Goal: Communication & Community: Connect with others

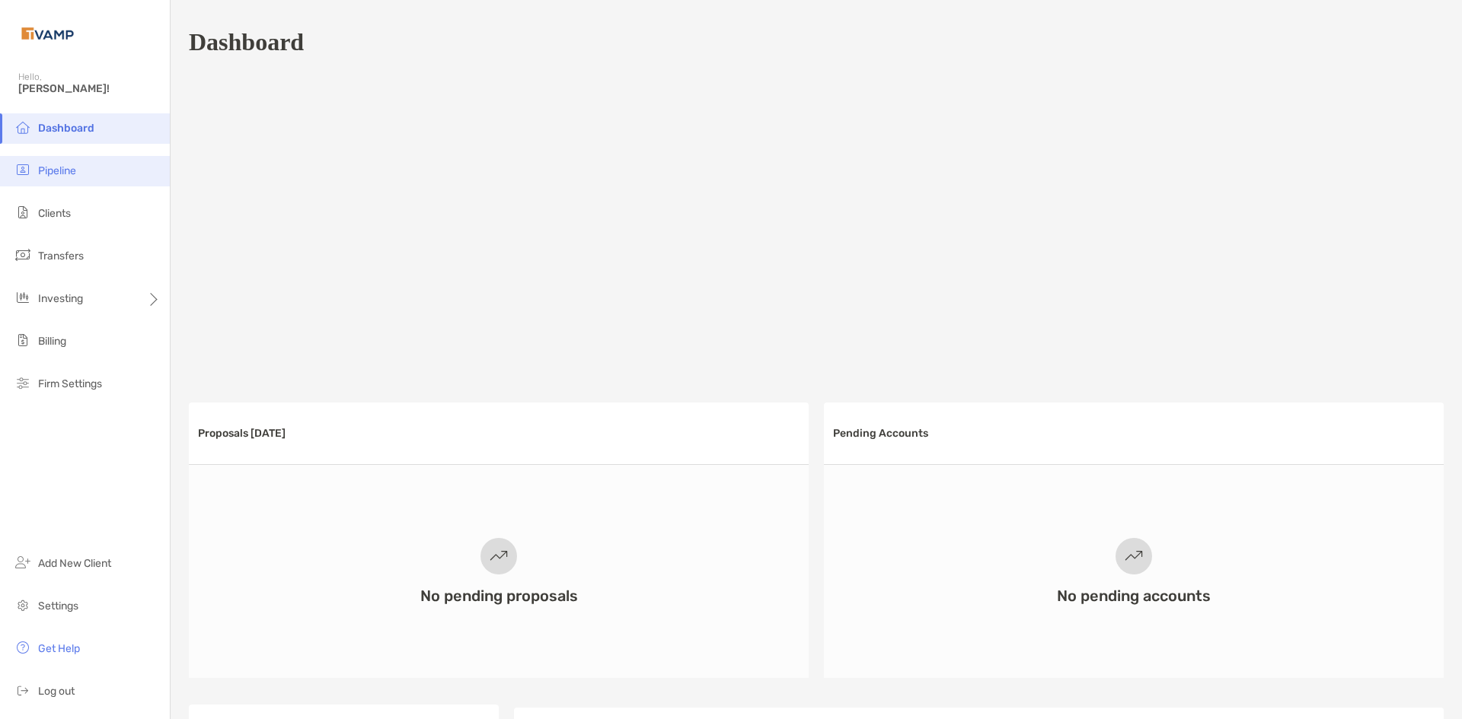
click at [78, 164] on li "Pipeline" at bounding box center [85, 171] width 170 height 30
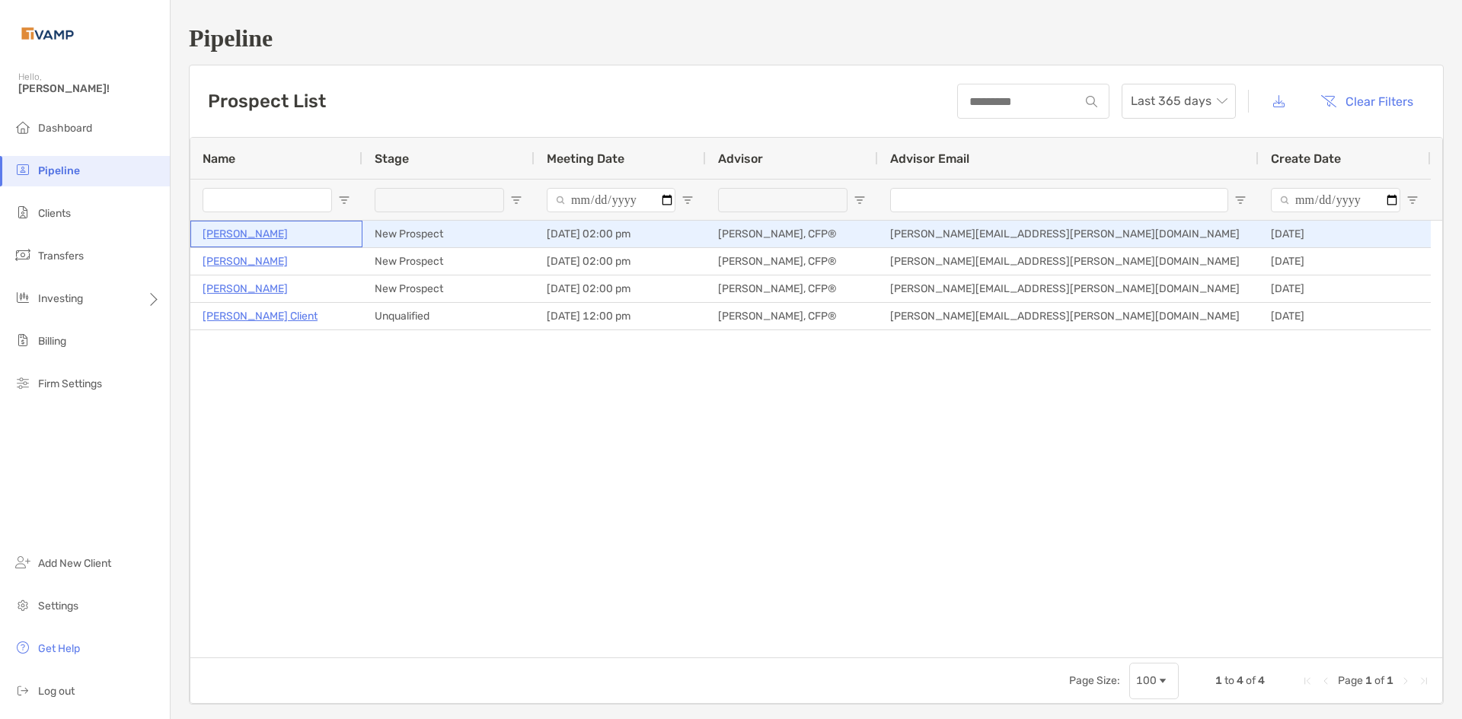
click at [256, 235] on p "[PERSON_NAME]" at bounding box center [245, 234] width 85 height 19
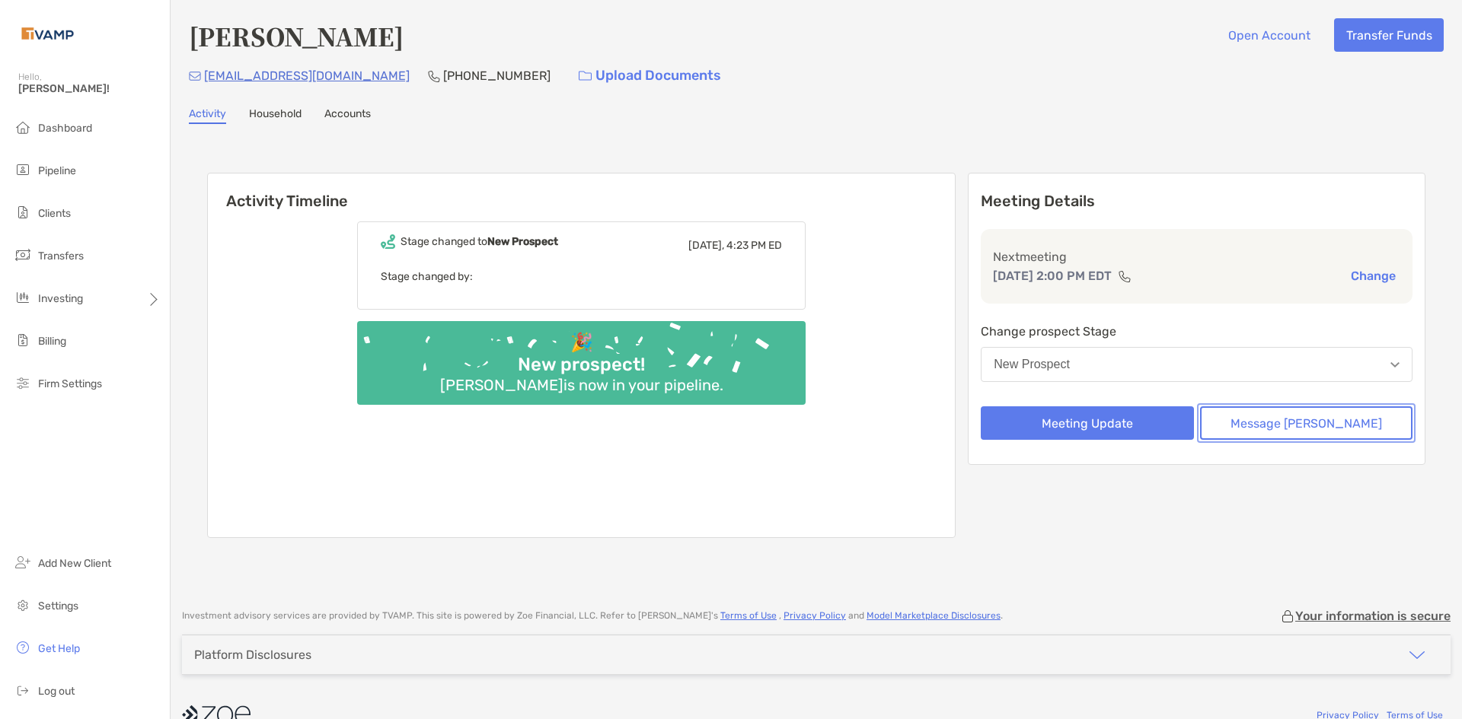
click at [1315, 429] on button "Message [PERSON_NAME]" at bounding box center [1306, 423] width 212 height 33
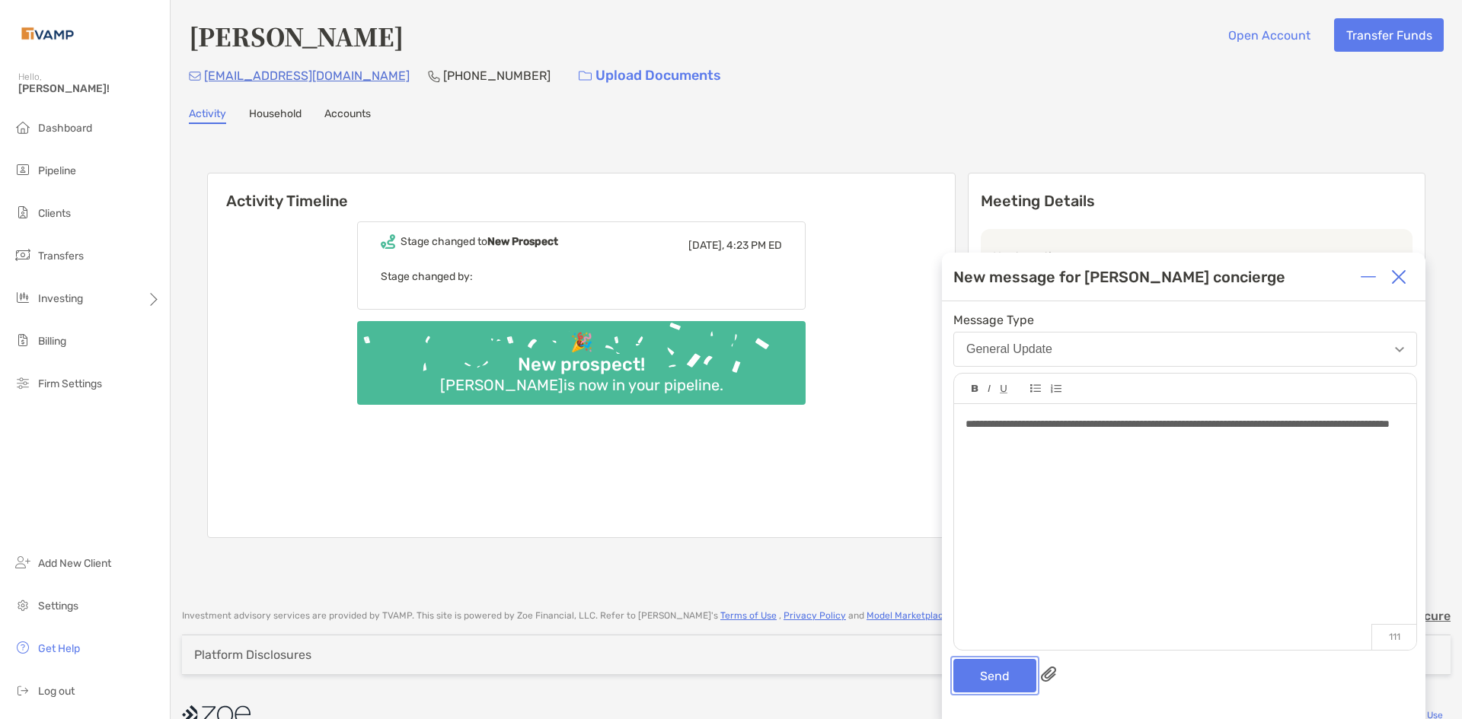
click at [1002, 684] on button "Send" at bounding box center [994, 675] width 83 height 33
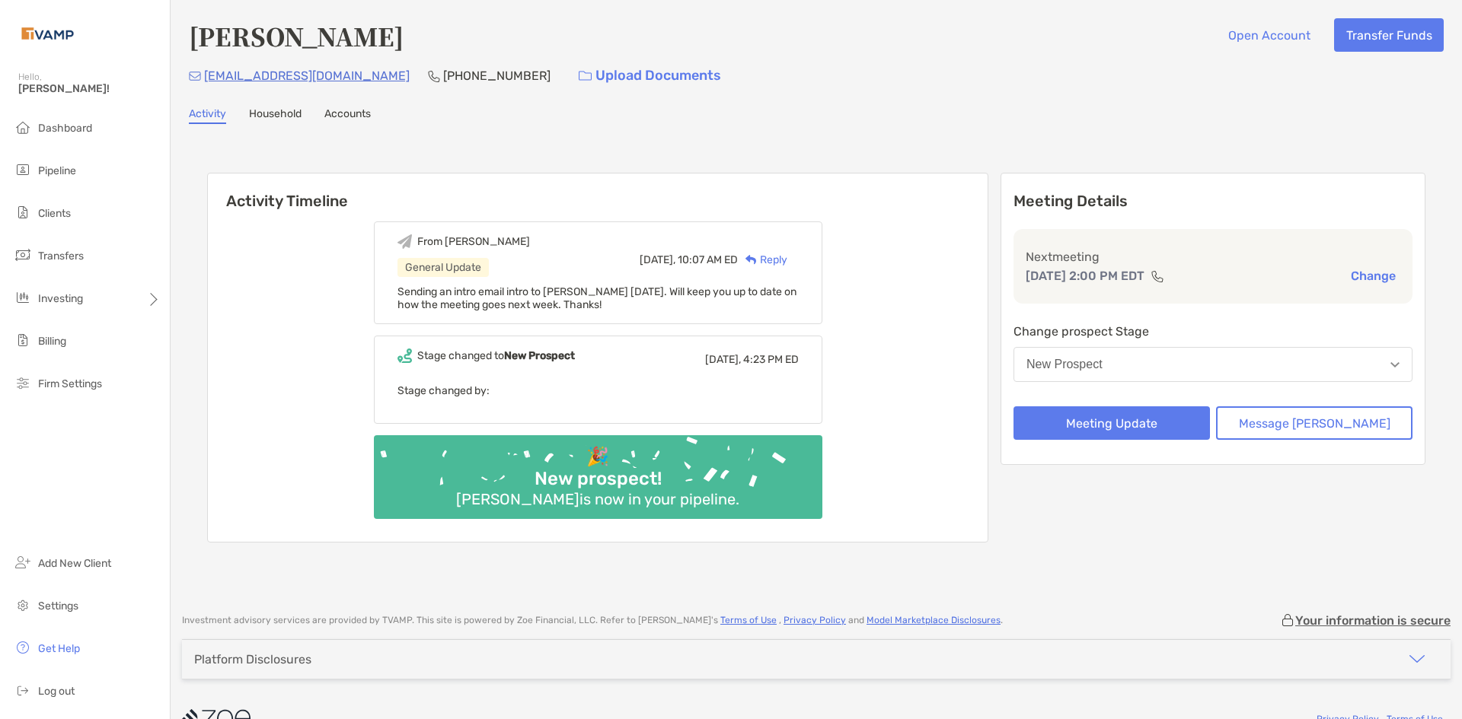
click at [270, 111] on link "Household" at bounding box center [275, 115] width 53 height 17
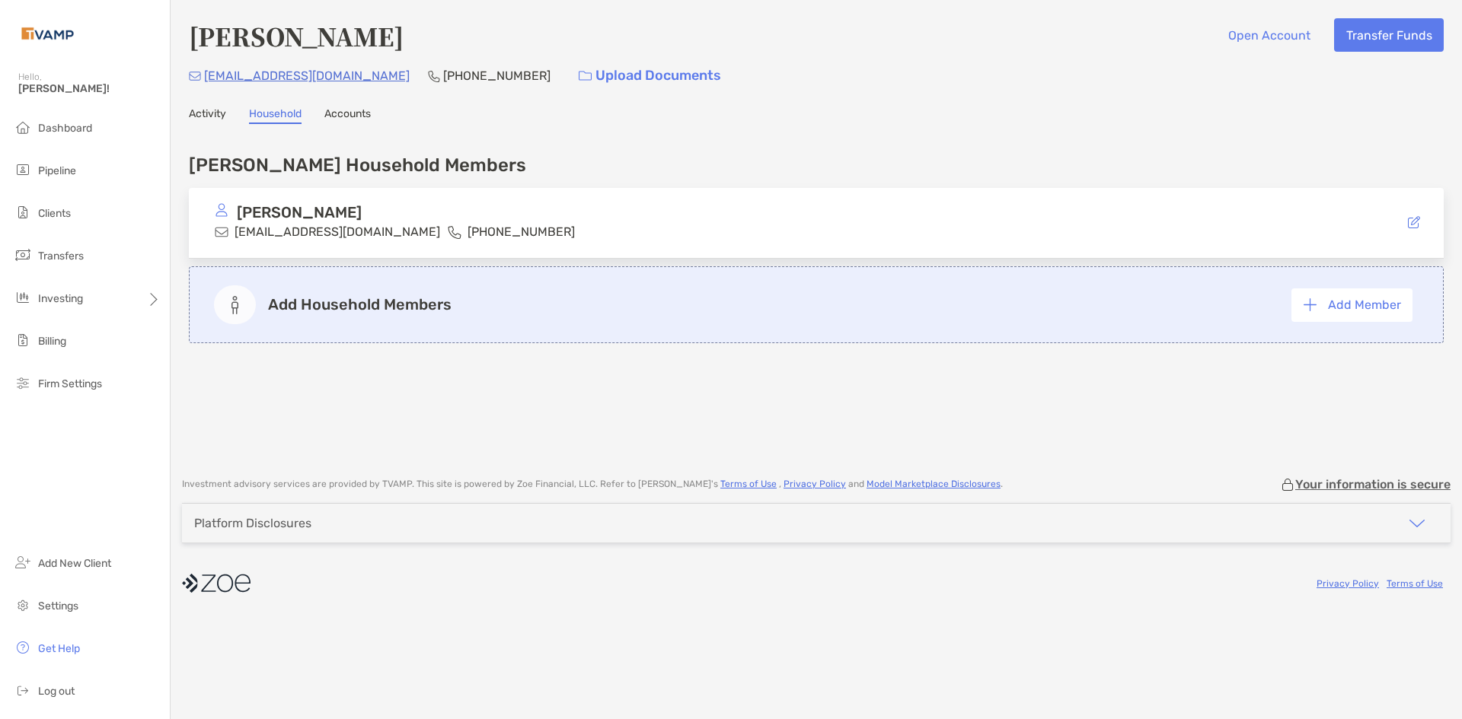
click at [359, 111] on link "Accounts" at bounding box center [347, 115] width 46 height 17
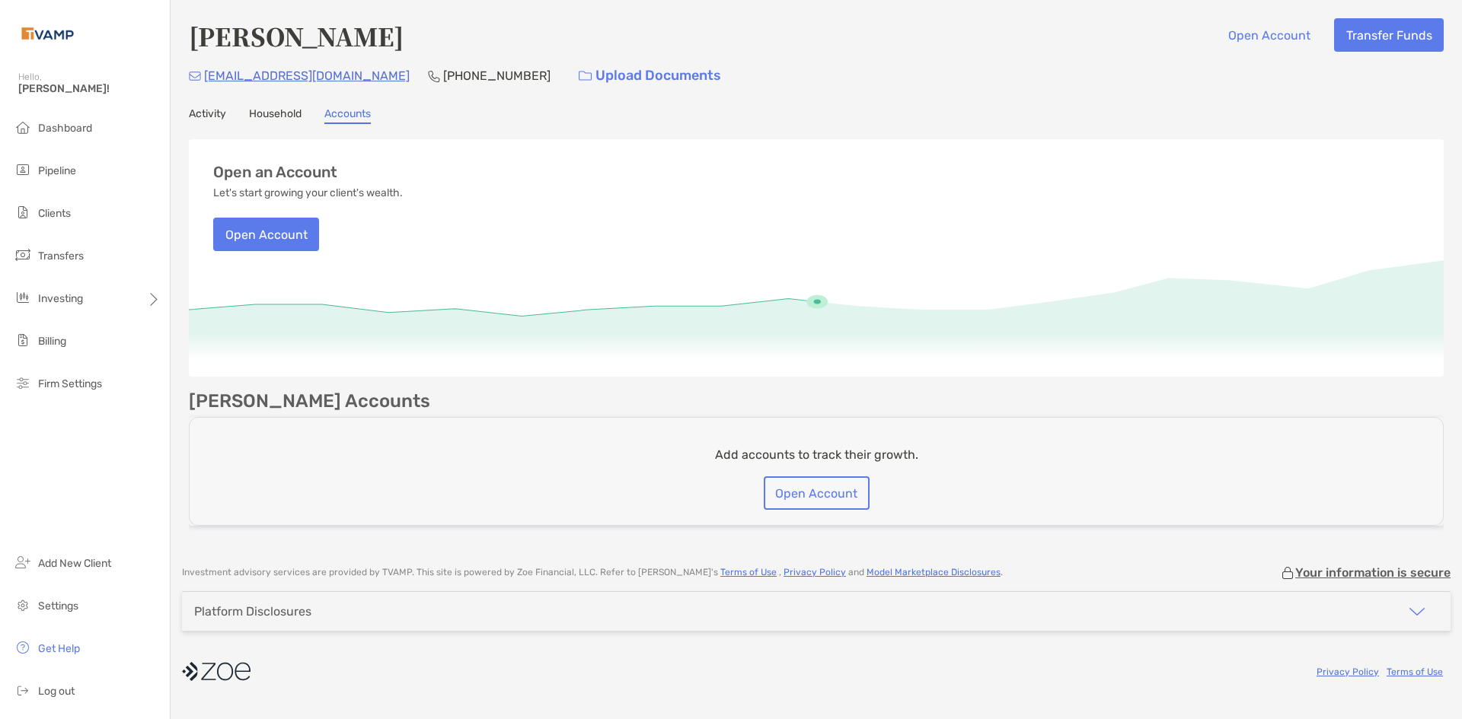
click at [216, 118] on link "Activity" at bounding box center [207, 115] width 37 height 17
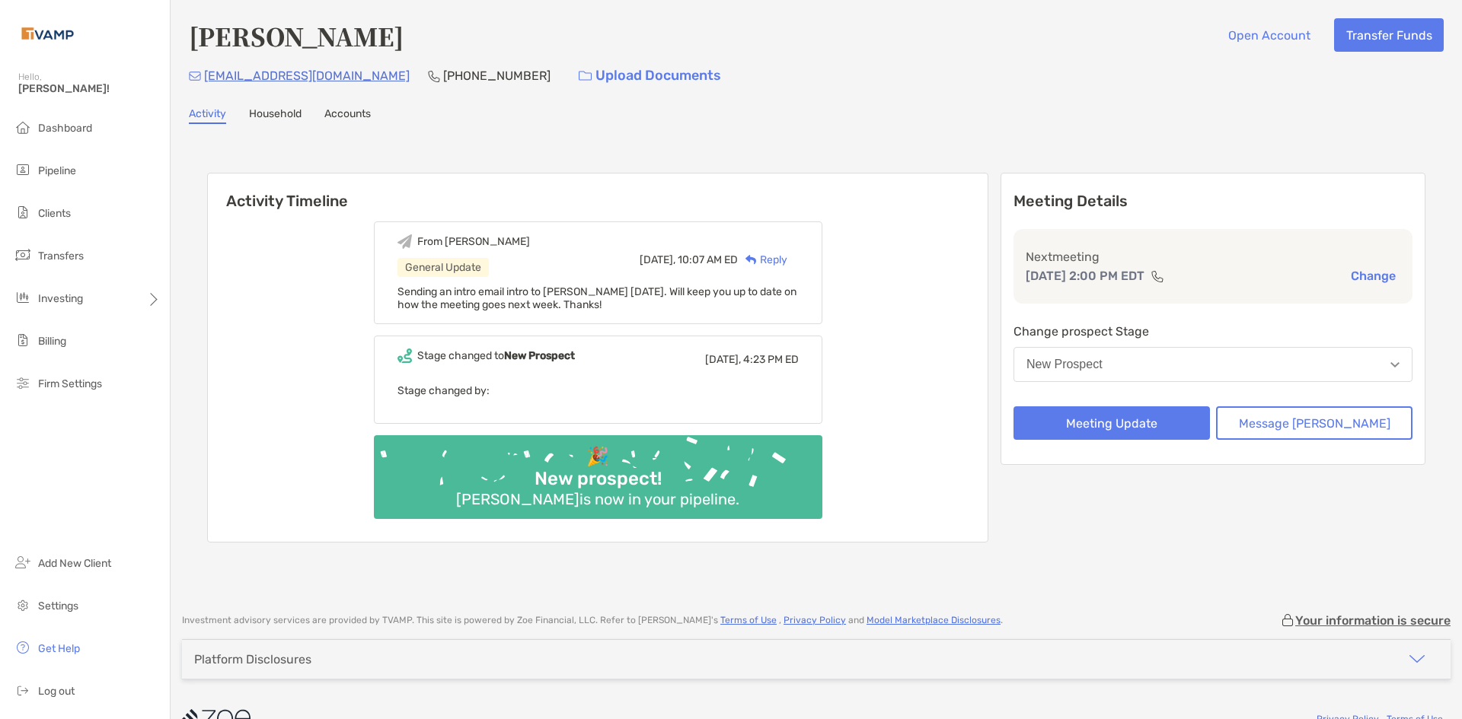
click at [635, 265] on div "From Josh General Update Today, 10:07 AM ED Reply" at bounding box center [597, 259] width 401 height 50
drag, startPoint x: 488, startPoint y: 484, endPoint x: 500, endPoint y: 475, distance: 15.2
click at [491, 483] on div "🎉 New prospect! Ryan Ahrens is now in your pipeline." at bounding box center [598, 477] width 448 height 84
click at [78, 162] on li "Pipeline" at bounding box center [85, 171] width 170 height 30
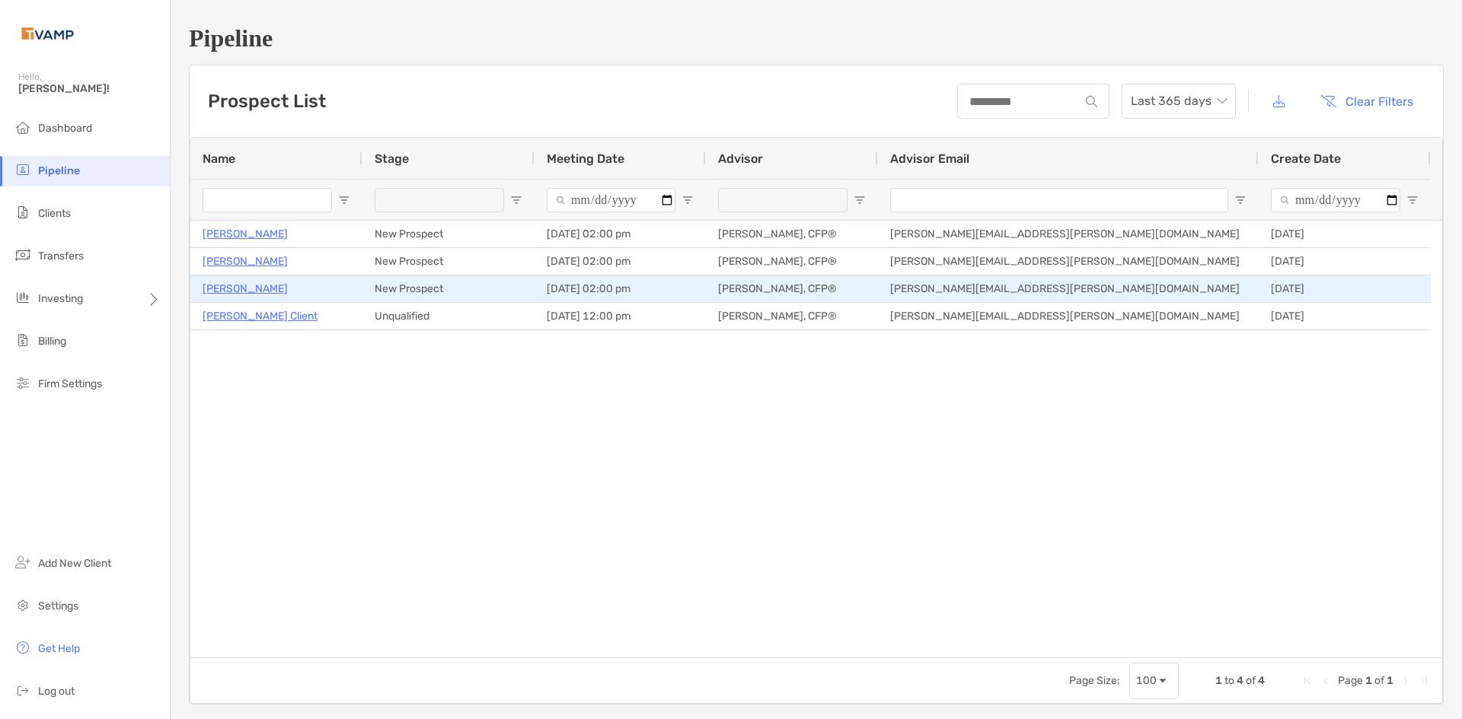
click at [265, 288] on p "[PERSON_NAME]" at bounding box center [245, 288] width 85 height 19
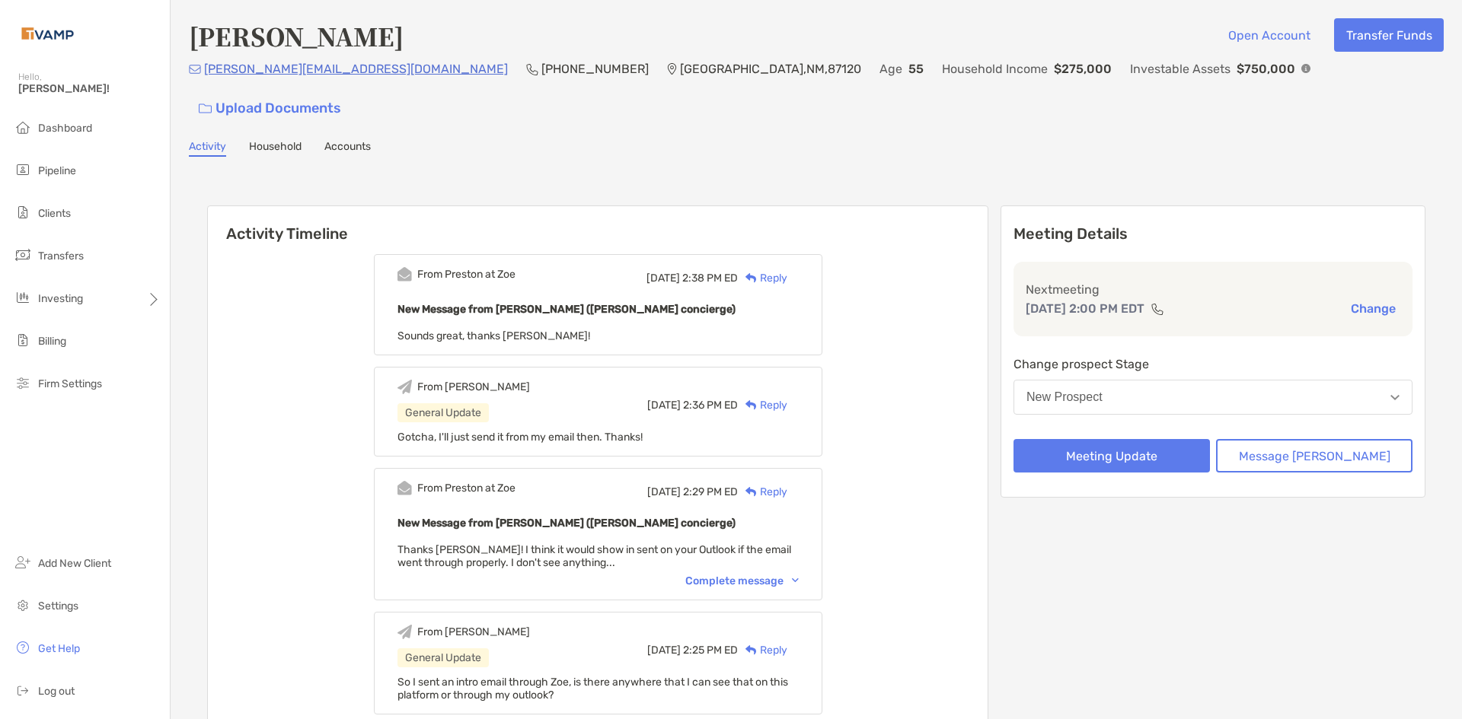
click at [260, 140] on link "Household" at bounding box center [275, 148] width 53 height 17
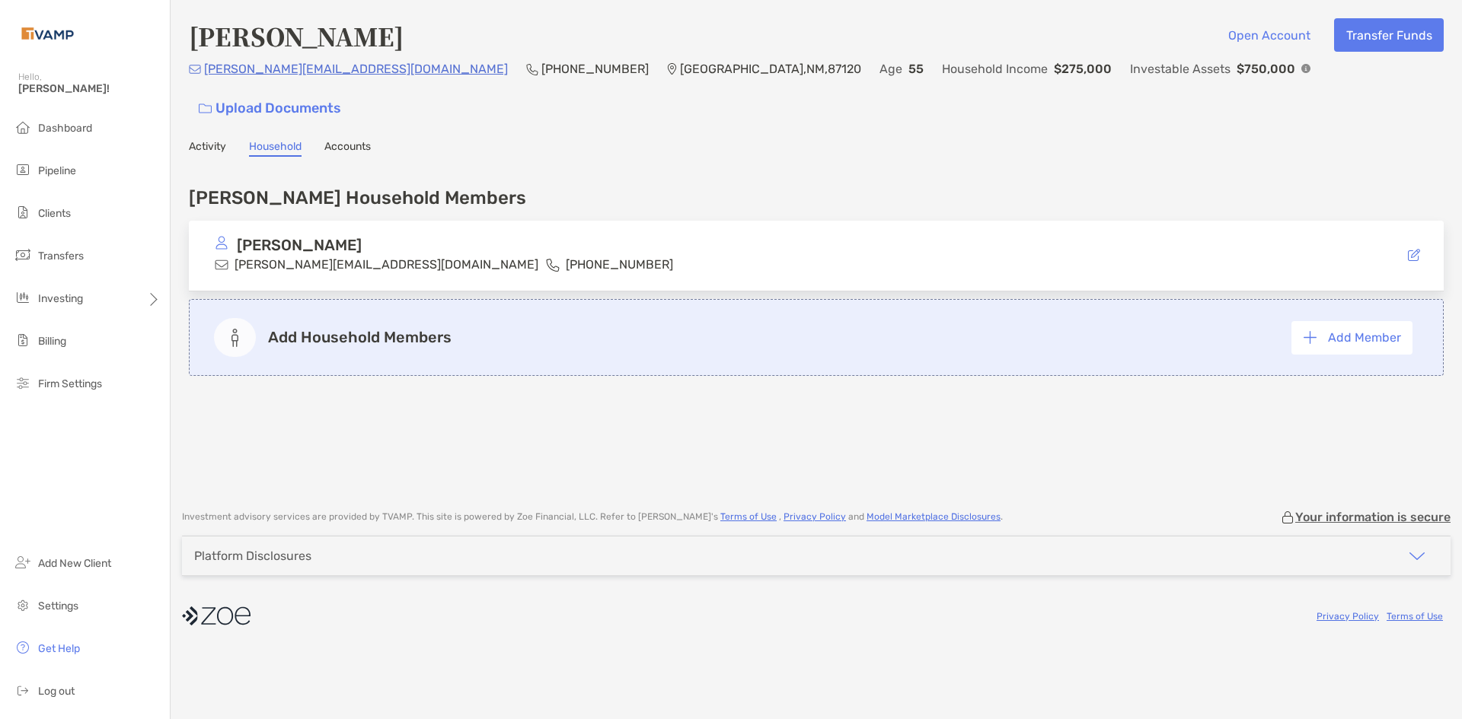
click at [345, 140] on link "Accounts" at bounding box center [347, 148] width 46 height 17
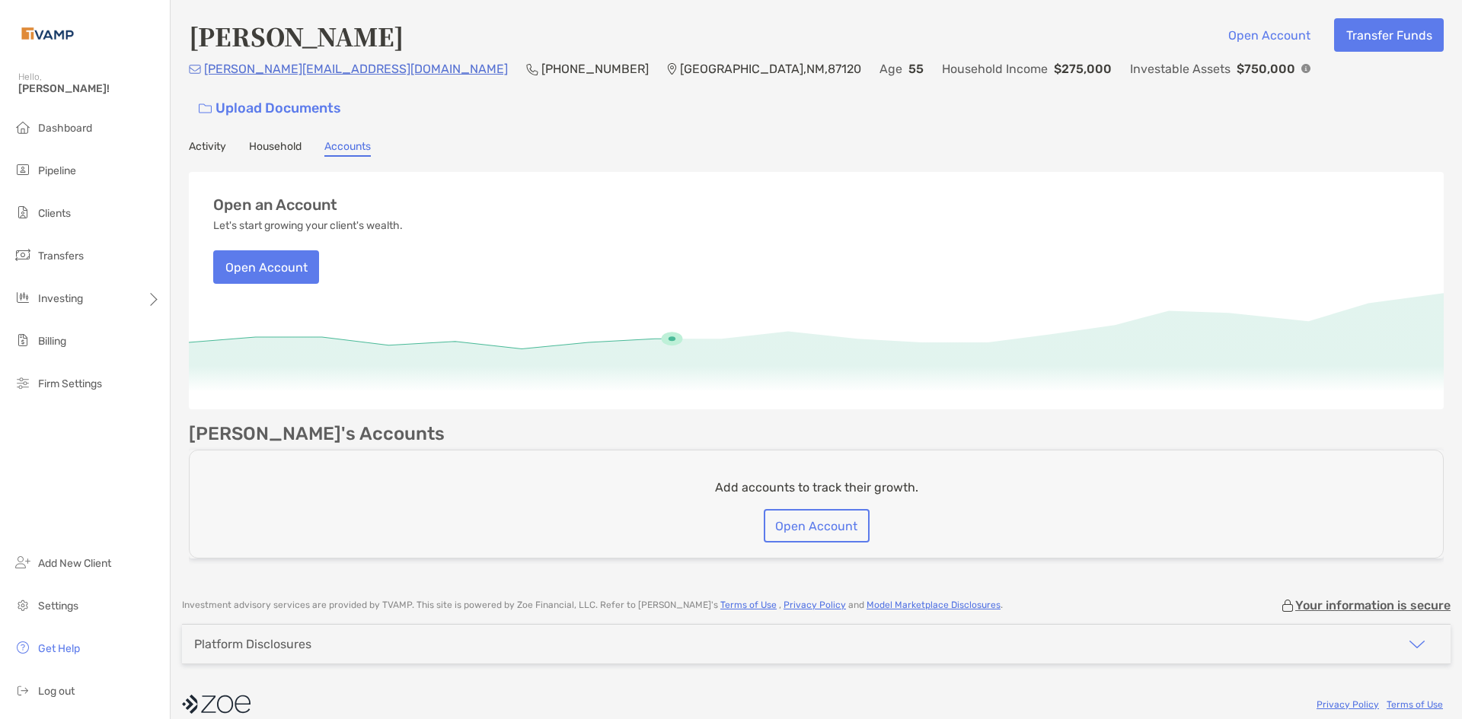
click at [205, 140] on link "Activity" at bounding box center [207, 148] width 37 height 17
click at [56, 166] on span "Pipeline" at bounding box center [57, 170] width 38 height 13
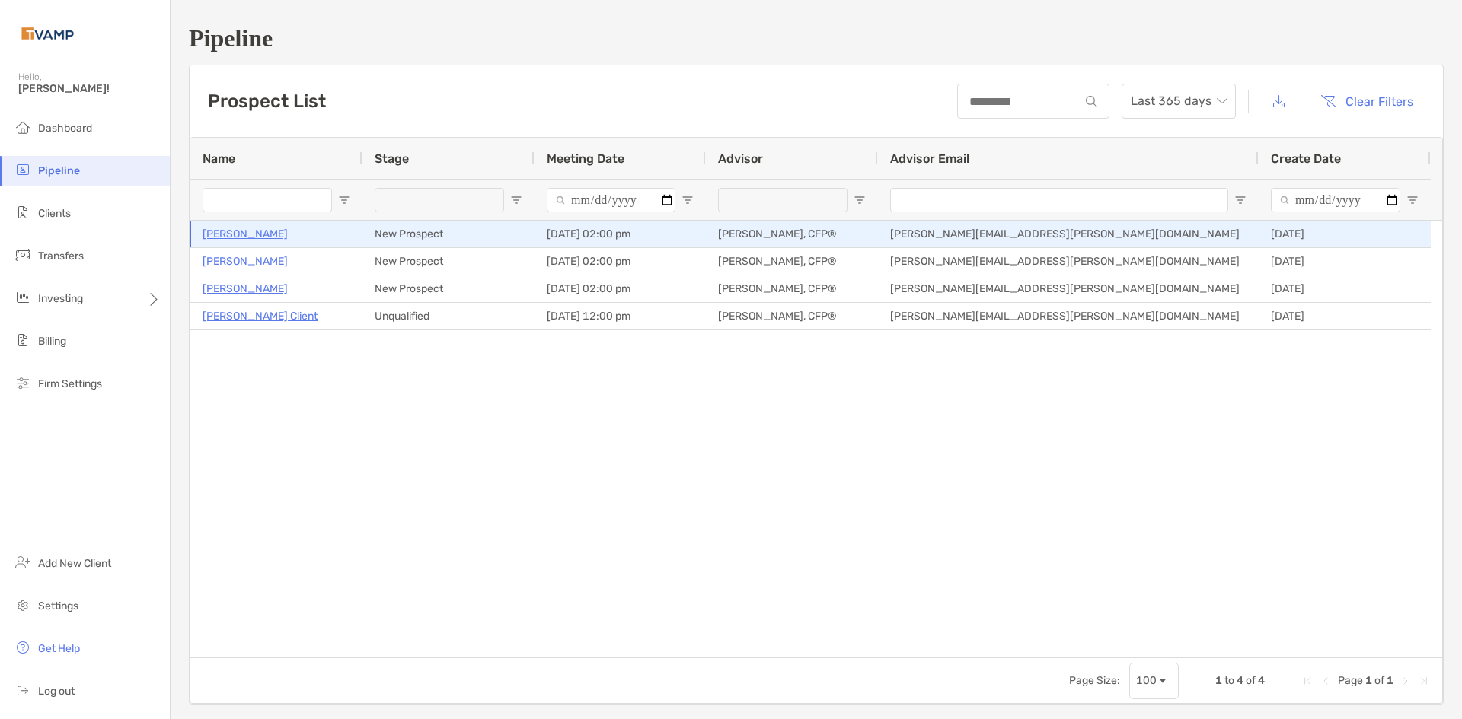
click at [220, 236] on p "[PERSON_NAME]" at bounding box center [245, 234] width 85 height 19
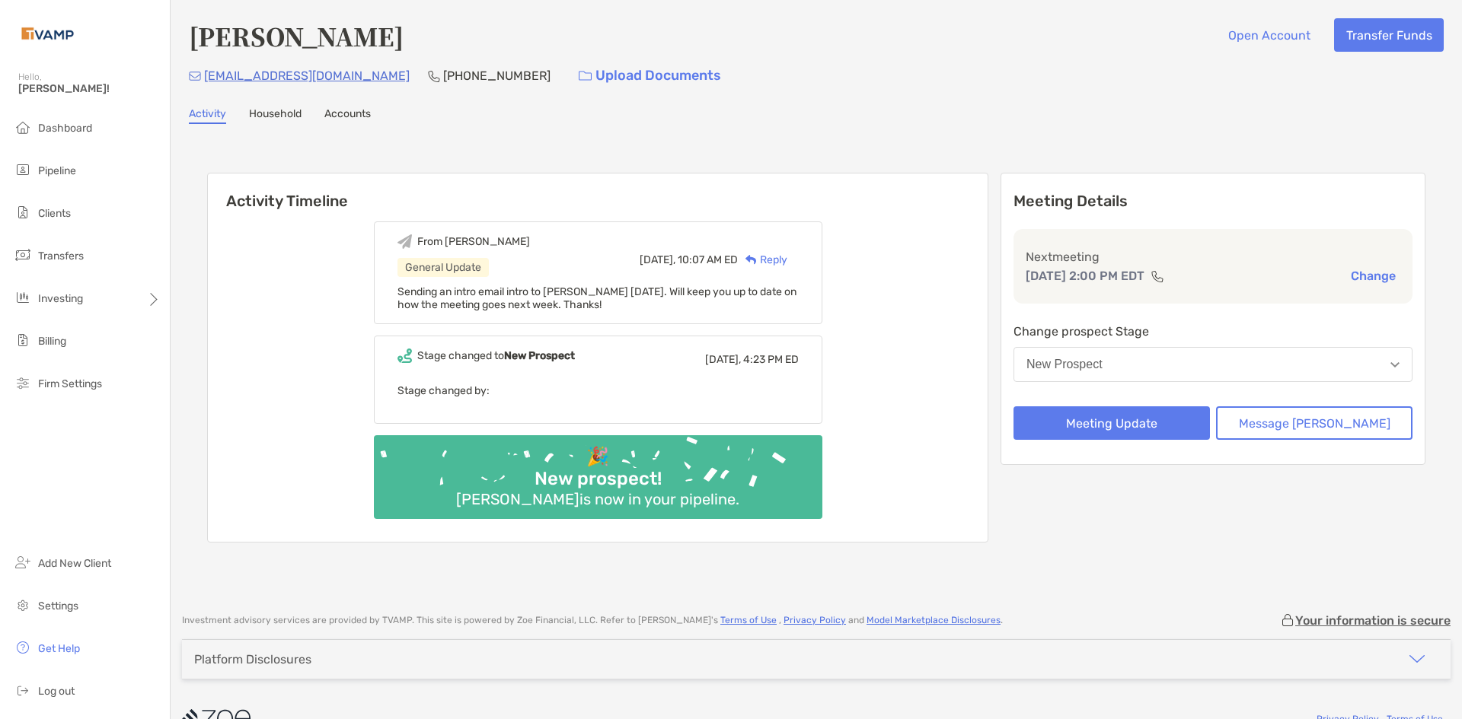
drag, startPoint x: 0, startPoint y: 0, endPoint x: 817, endPoint y: 65, distance: 819.5
click at [817, 65] on div "[EMAIL_ADDRESS][DOMAIN_NAME] [PHONE_NUMBER] Upload Documents" at bounding box center [816, 75] width 1255 height 33
drag, startPoint x: 270, startPoint y: 69, endPoint x: 706, endPoint y: 113, distance: 438.5
click at [706, 113] on div "Activity Household Accounts" at bounding box center [816, 115] width 1255 height 17
drag, startPoint x: 330, startPoint y: 73, endPoint x: 203, endPoint y: 84, distance: 127.6
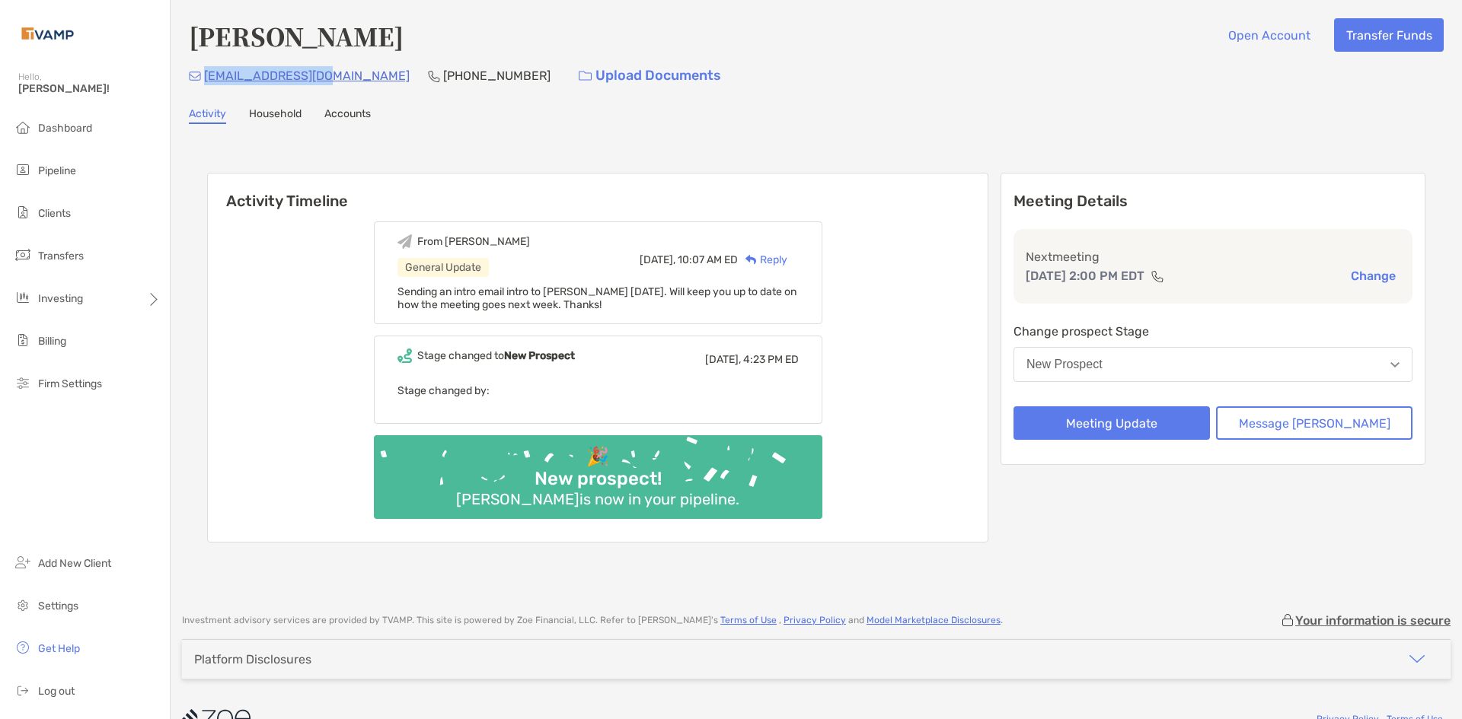
click at [203, 84] on div "ryahrens@gmail.com (864) 553-4412 Upload Documents" at bounding box center [816, 75] width 1255 height 33
copy p "ryahrens@gmail.com"
drag, startPoint x: 642, startPoint y: 104, endPoint x: 346, endPoint y: 116, distance: 296.4
click at [616, 110] on div "Ryan Ahrens Open Account Transfer Funds ryahrens@gmail.com (864) 553-4412 Uploa…" at bounding box center [816, 299] width 1291 height 598
